Goal: Transaction & Acquisition: Book appointment/travel/reservation

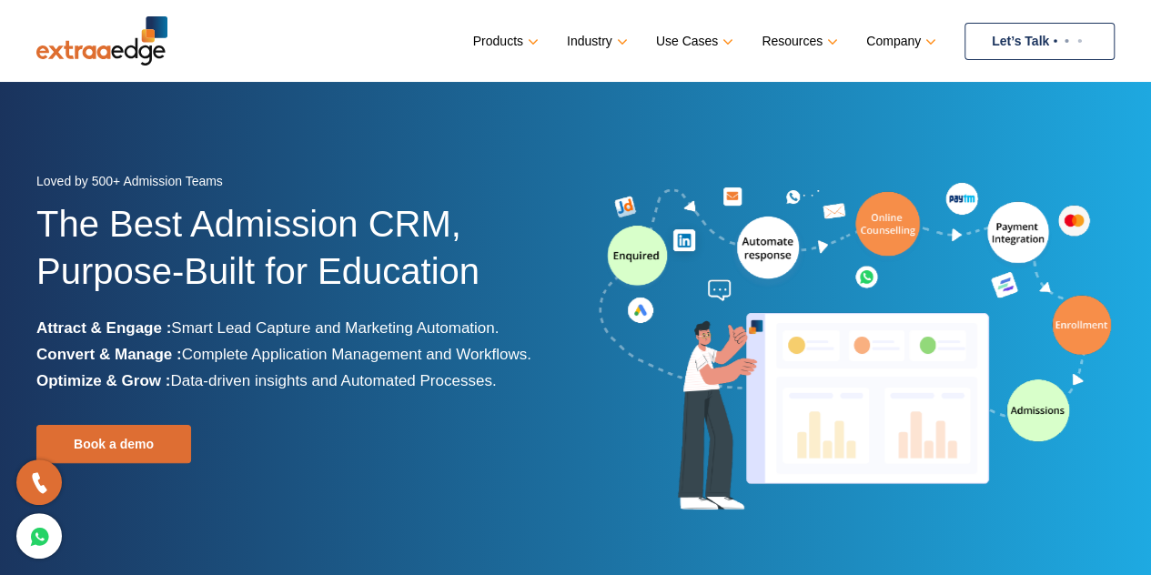
click at [1055, 42] on img at bounding box center [1068, 40] width 38 height 7
